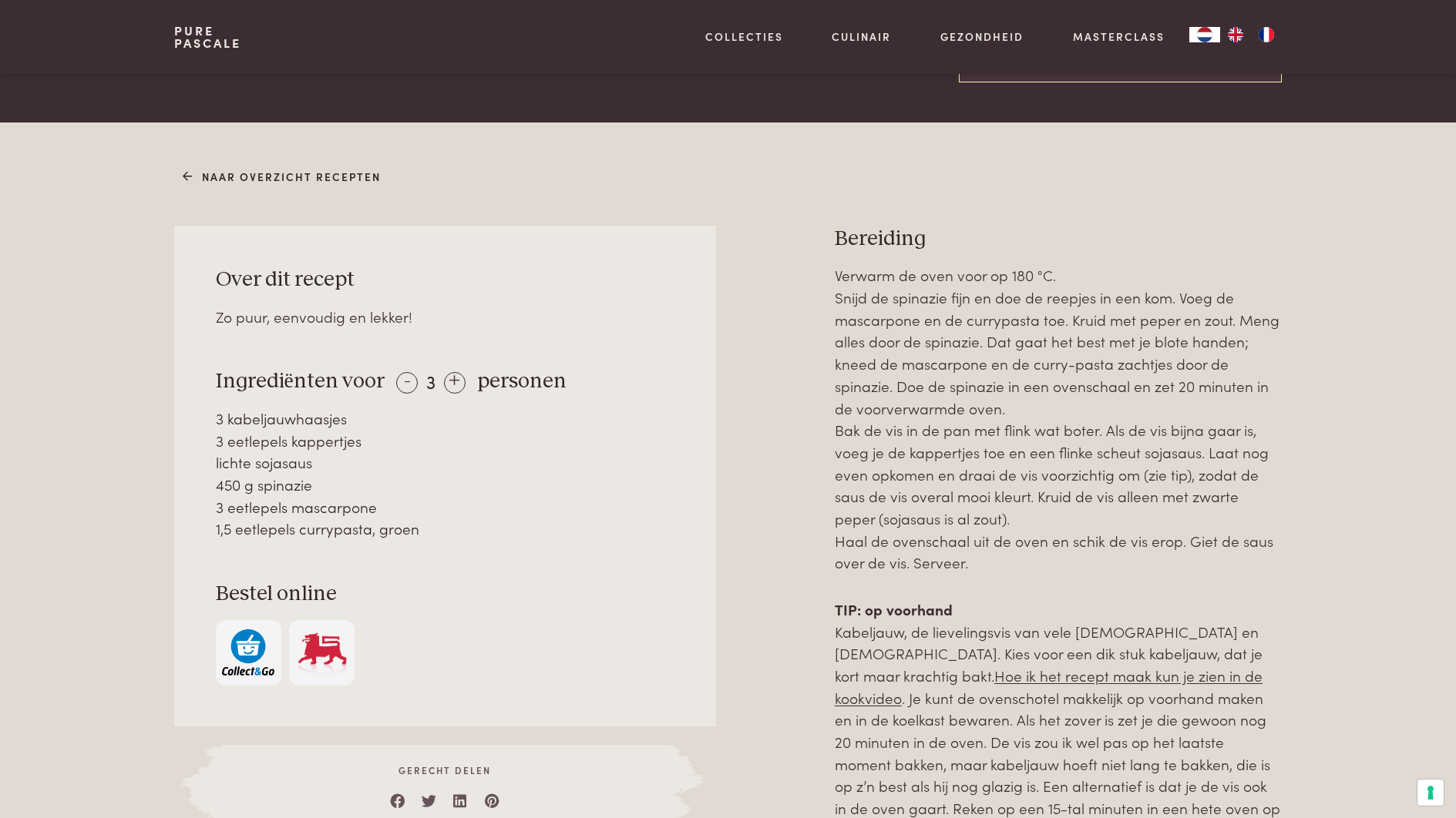
scroll to position [726, 0]
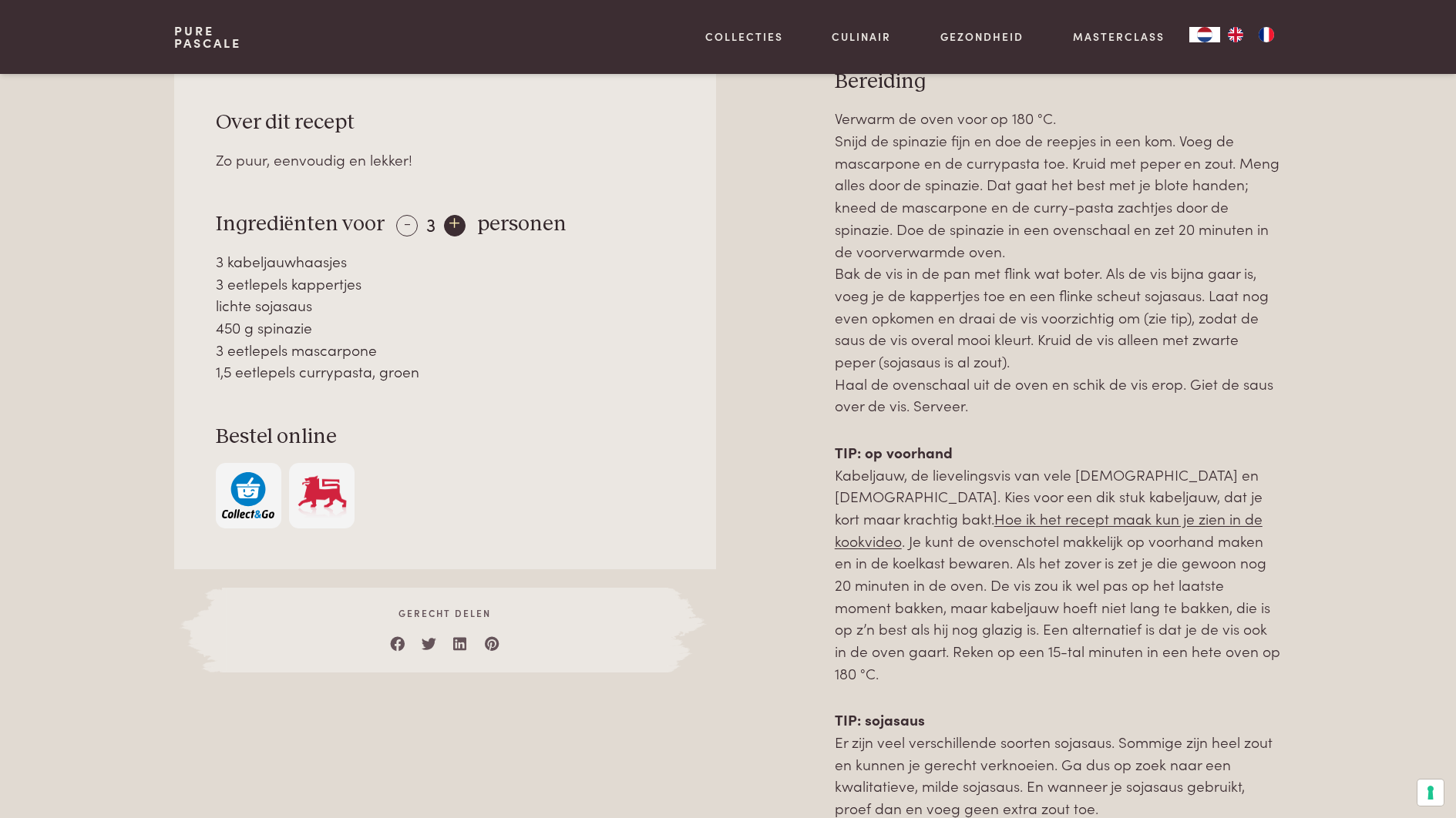
click at [455, 228] on div "+" at bounding box center [455, 226] width 21 height 21
click at [455, 228] on div "+" at bounding box center [456, 226] width 21 height 21
click at [455, 228] on div "+" at bounding box center [456, 226] width 21 height 21
click at [401, 226] on div "-" at bounding box center [407, 226] width 21 height 21
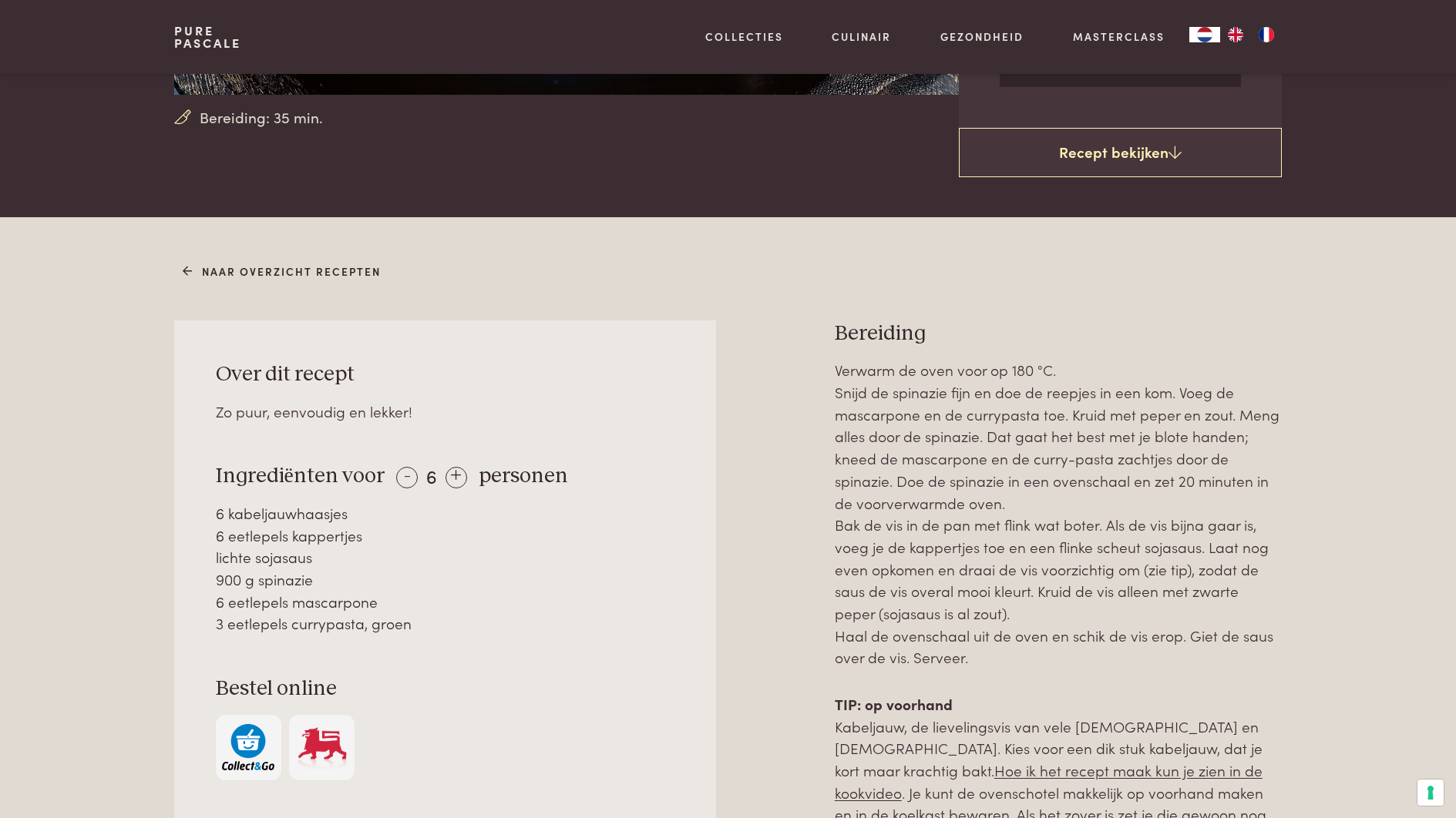
scroll to position [784, 0]
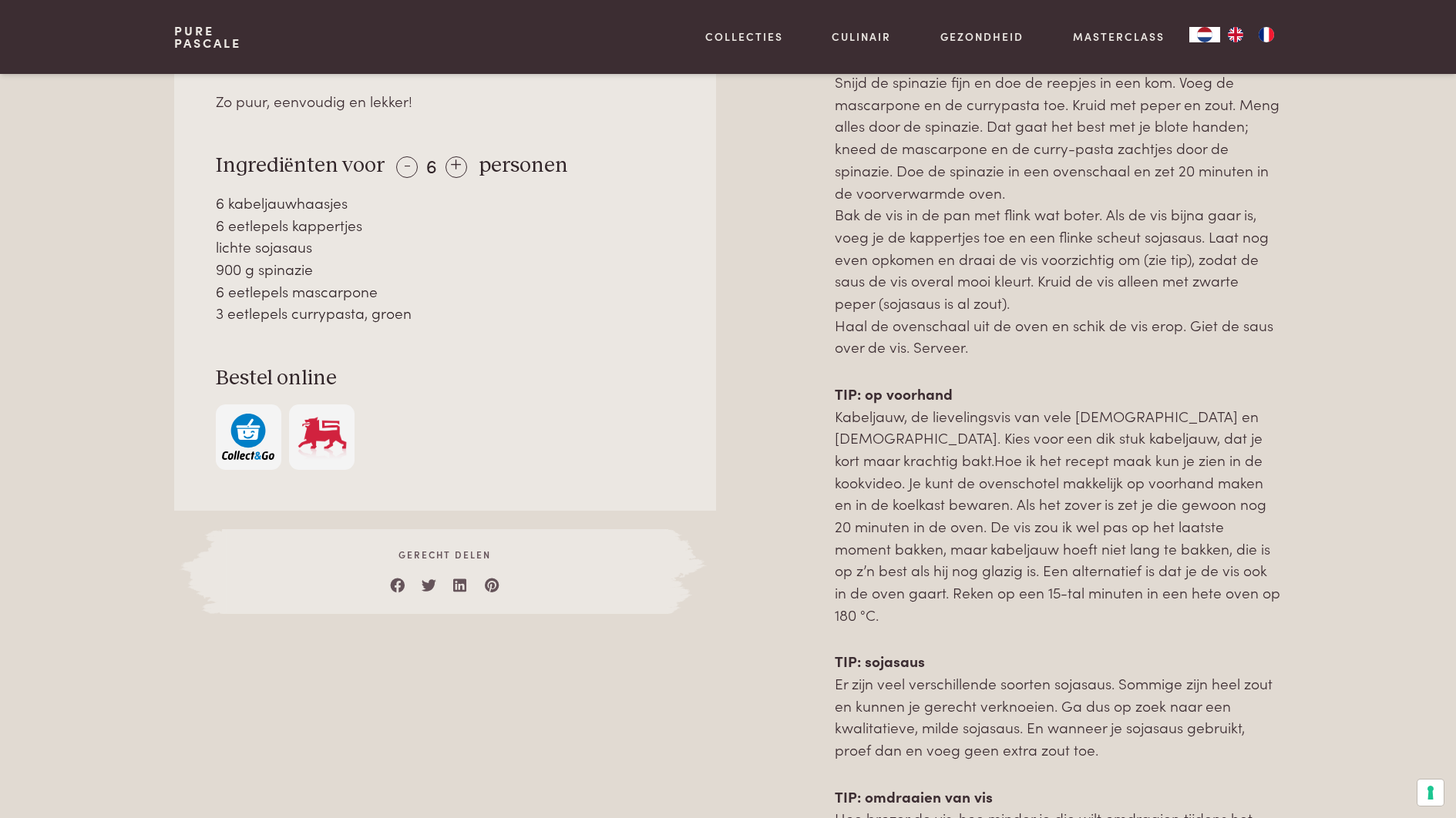
click at [981, 459] on link "Hoe ik het recept maak kun je zien in de kookvideo" at bounding box center [1048, 471] width 428 height 43
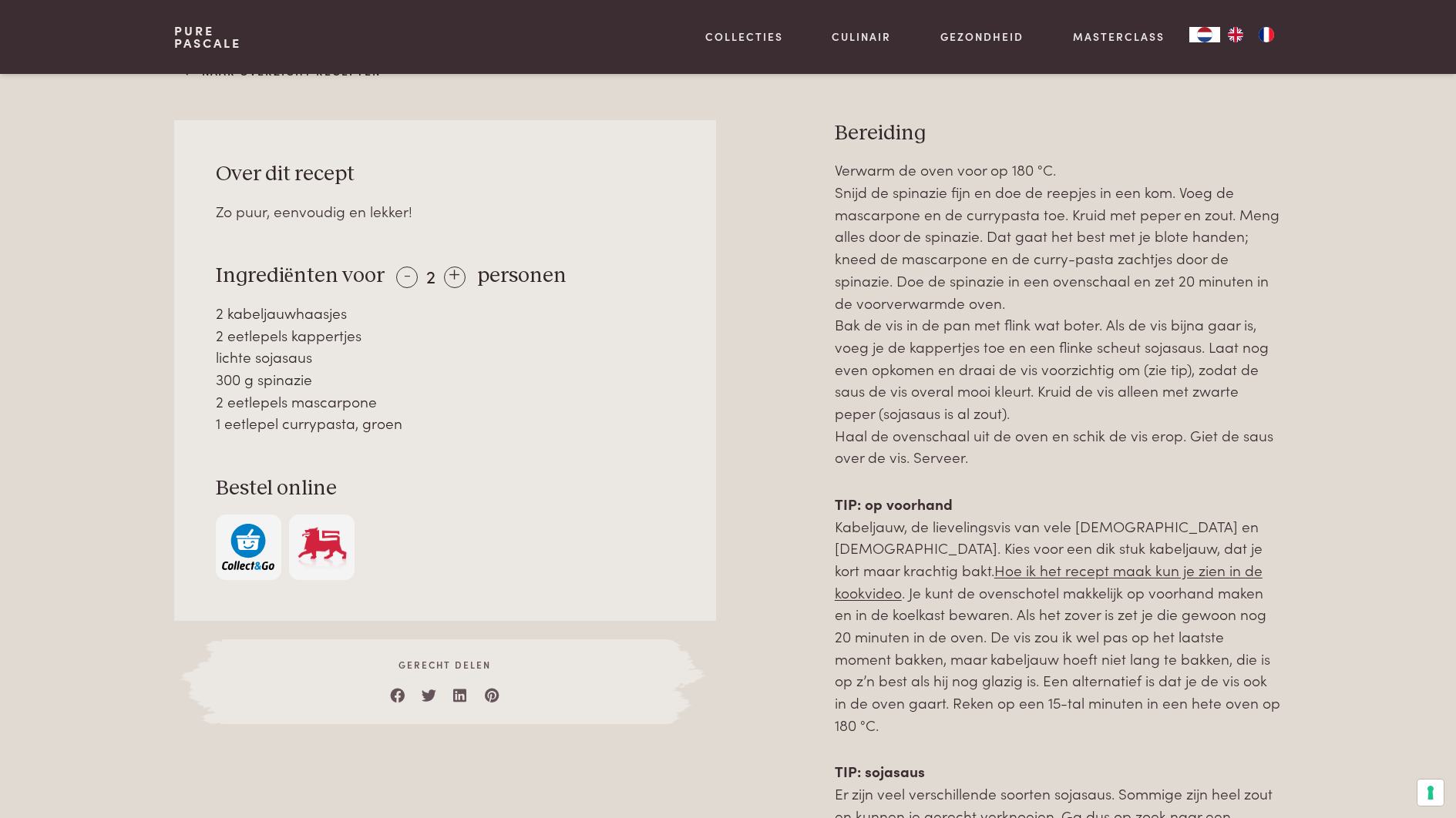
scroll to position [675, 0]
click at [968, 571] on link "Hoe ik het recept maak kun je zien in de kookvideo" at bounding box center [1048, 580] width 428 height 43
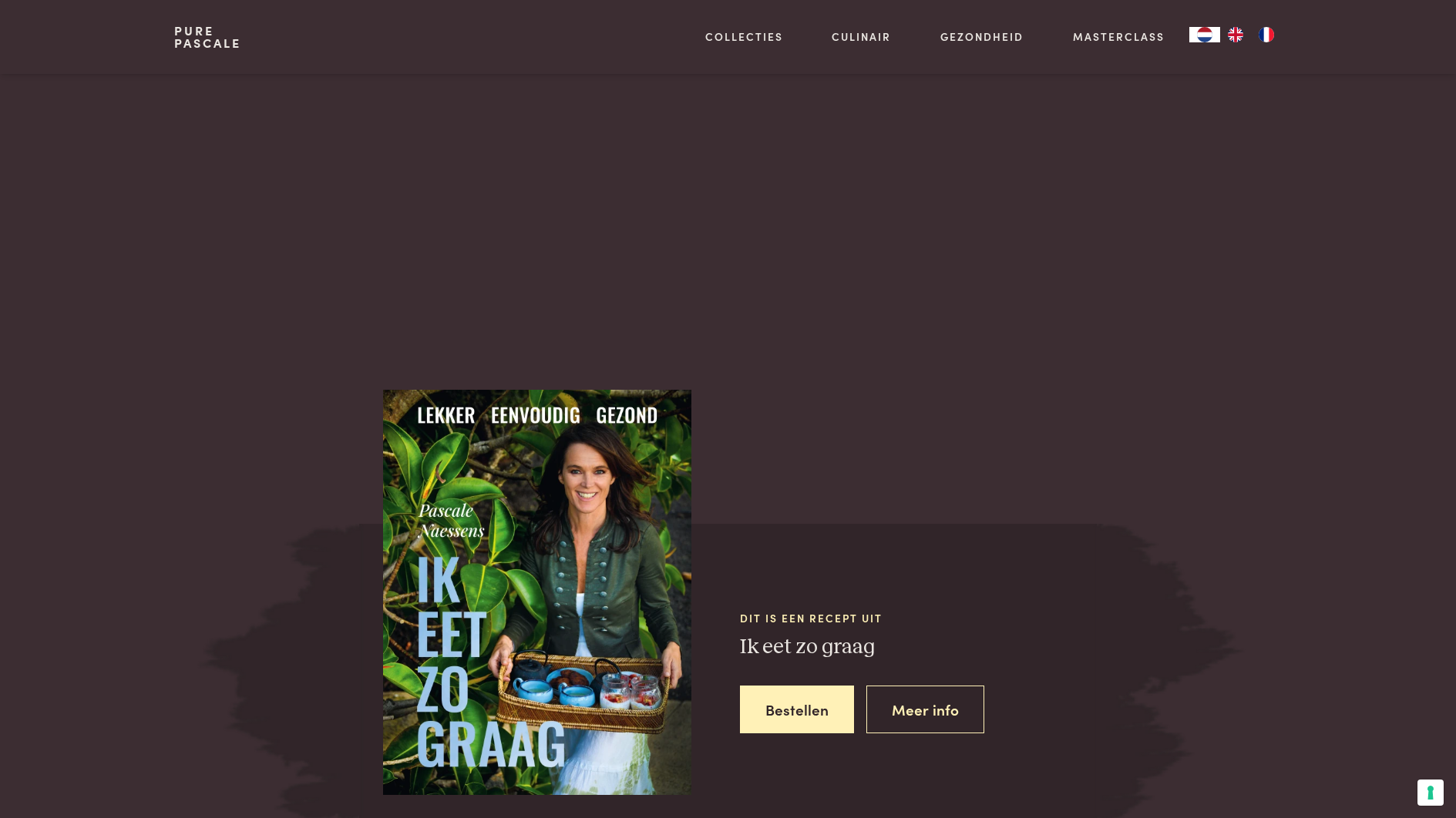
scroll to position [2753, 0]
